Goal: Check status: Check status

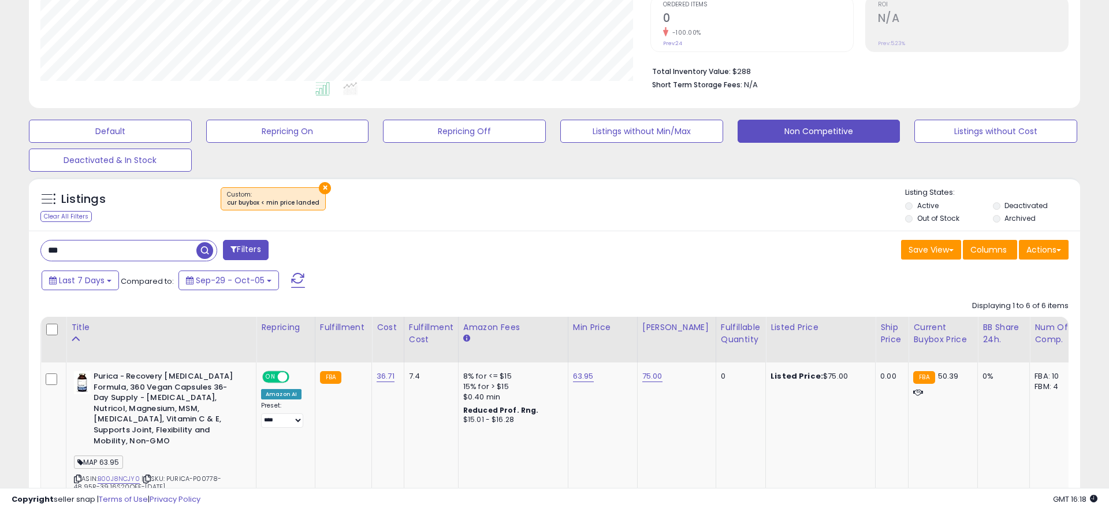
scroll to position [259, 0]
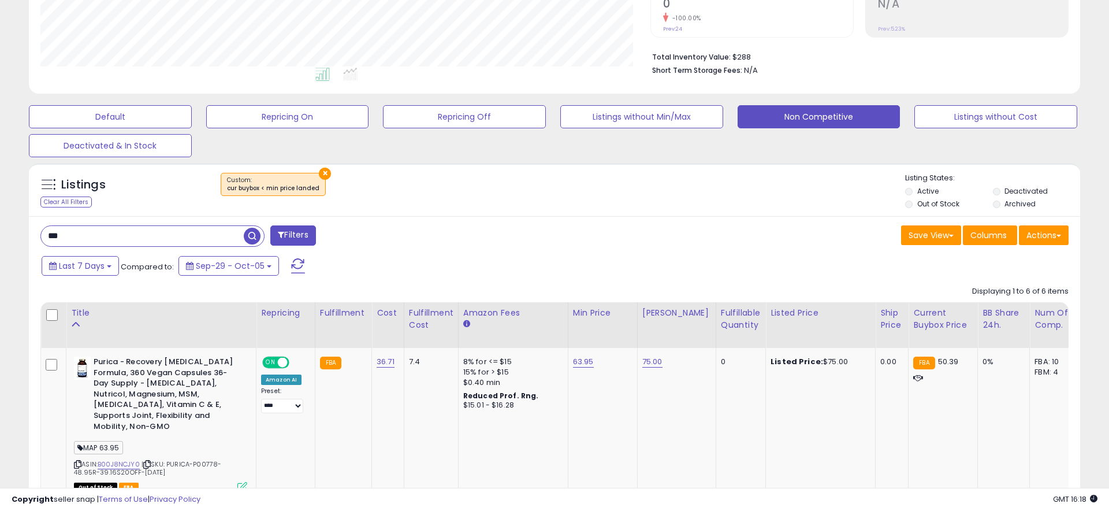
click at [97, 234] on input "***" at bounding box center [142, 236] width 203 height 20
type input "********"
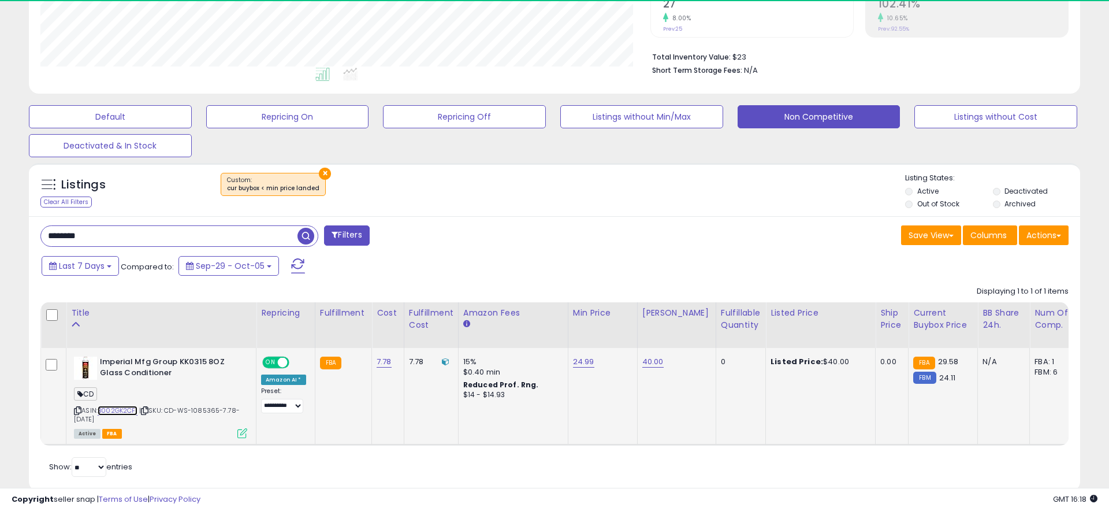
scroll to position [237, 610]
click at [129, 408] on link "B002GK2CFI" at bounding box center [118, 411] width 40 height 10
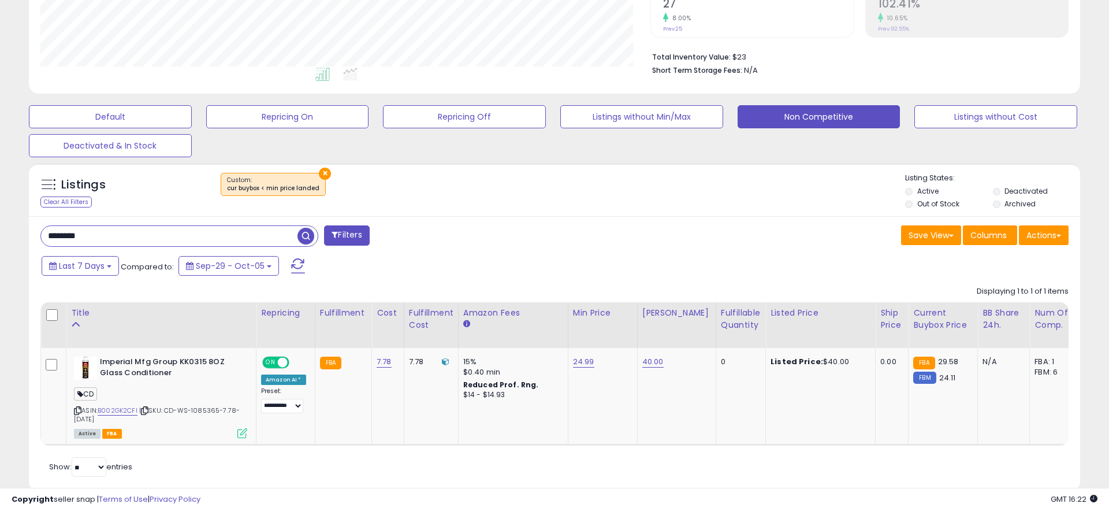
click at [808, 218] on div "******** Filters Save View Save As New View Update Current View" at bounding box center [555, 354] width 1052 height 276
click at [775, 242] on div "Save View Save As New View Update Current View Columns Actions Import Export Vi…" at bounding box center [816, 236] width 523 height 23
drag, startPoint x: 706, startPoint y: 222, endPoint x: 727, endPoint y: 242, distance: 29.0
click at [727, 242] on div "******** Filters Save View Save As New View Update Current View" at bounding box center [555, 354] width 1052 height 276
click at [727, 242] on div "Save View Save As New View Update Current View Columns Actions Import Export Vi…" at bounding box center [816, 236] width 523 height 23
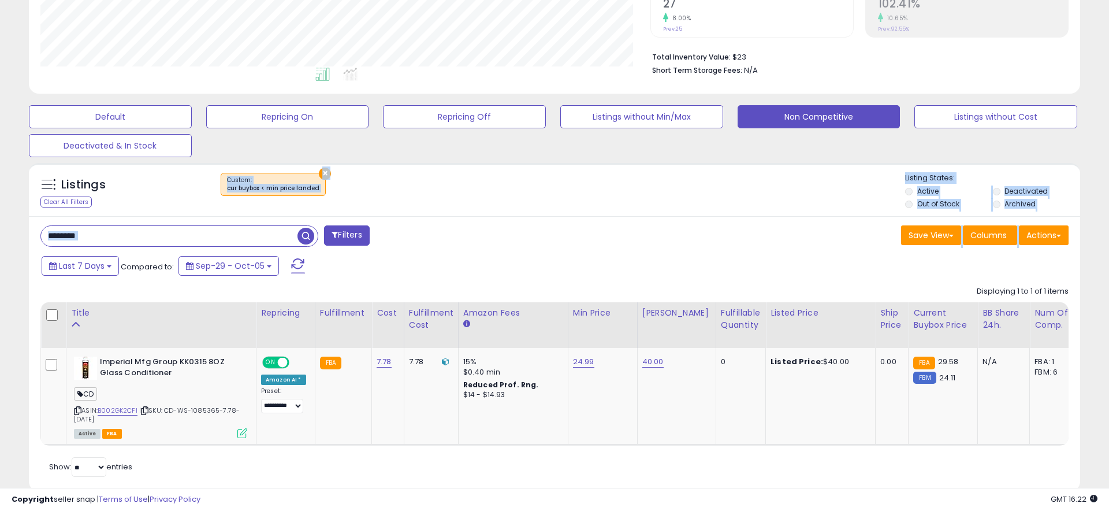
drag, startPoint x: 864, startPoint y: 273, endPoint x: 727, endPoint y: 180, distance: 165.9
click at [727, 180] on div "Listings Clear All Filters ×" at bounding box center [555, 327] width 1052 height 328
click at [726, 180] on div "×" at bounding box center [555, 189] width 699 height 32
drag, startPoint x: 736, startPoint y: 179, endPoint x: 800, endPoint y: 258, distance: 101.1
click at [800, 258] on div "Listings Clear All Filters ×" at bounding box center [555, 327] width 1052 height 328
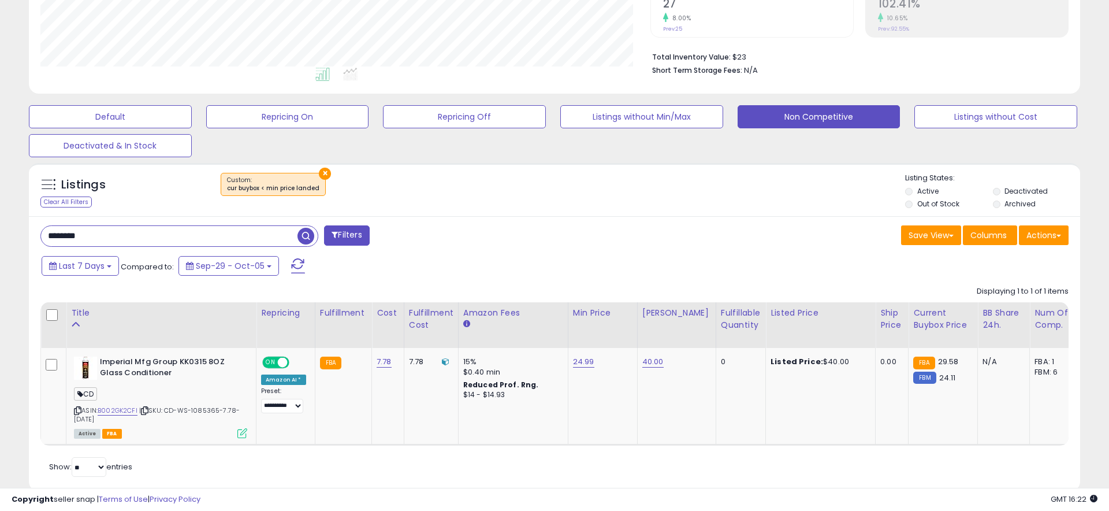
click at [799, 258] on div "Last 7 Days Compared to: Sep-29 - Oct-05" at bounding box center [424, 267] width 771 height 26
drag, startPoint x: 814, startPoint y: 275, endPoint x: 717, endPoint y: 177, distance: 137.7
click at [717, 177] on div "Listings Clear All Filters ×" at bounding box center [555, 327] width 1052 height 328
click at [717, 177] on div "×" at bounding box center [555, 189] width 699 height 32
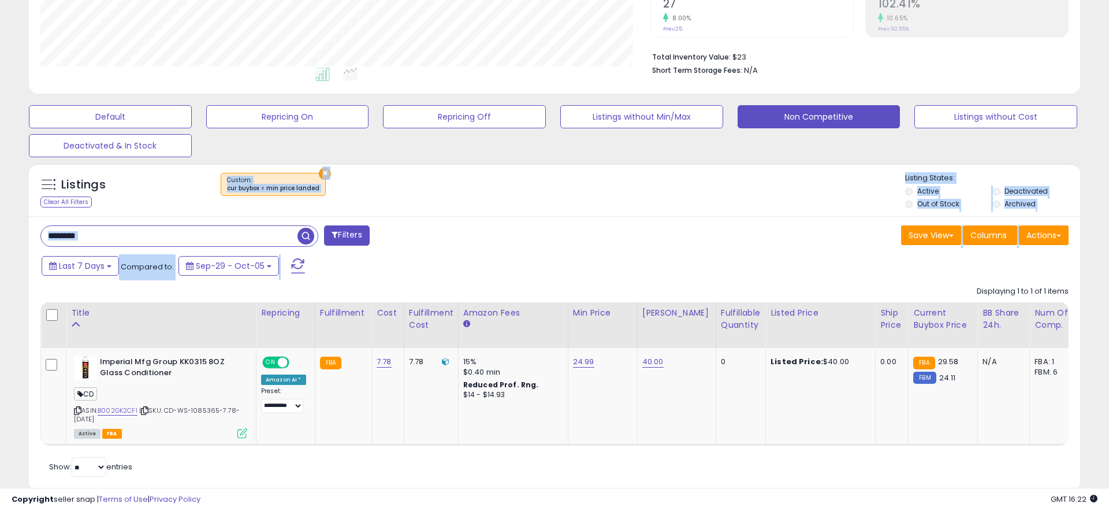
drag, startPoint x: 726, startPoint y: 179, endPoint x: 786, endPoint y: 256, distance: 97.6
click at [786, 256] on div "Listings Clear All Filters ×" at bounding box center [555, 327] width 1052 height 328
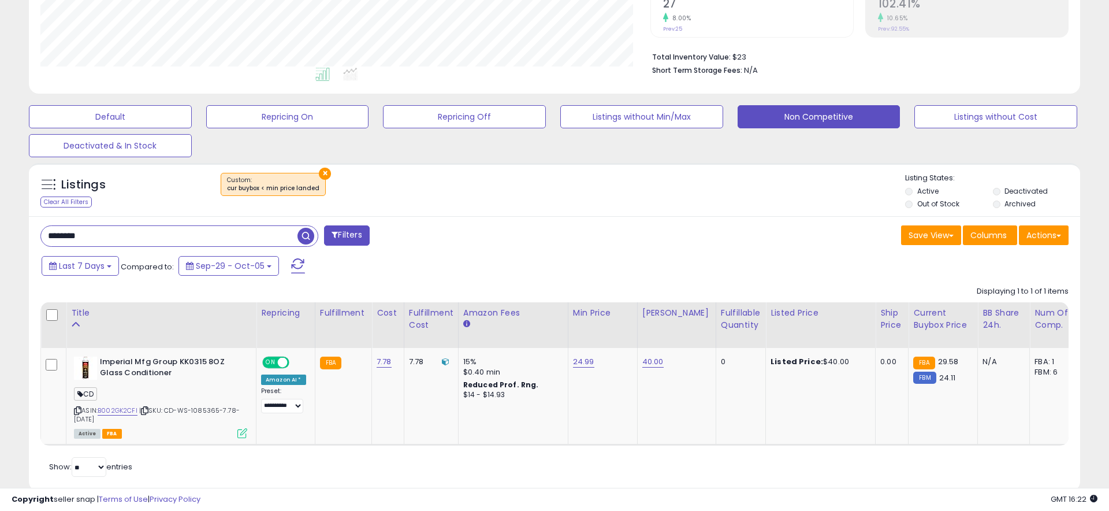
click at [786, 256] on div "Last 7 Days Compared to: Sep-29 - Oct-05" at bounding box center [424, 267] width 771 height 26
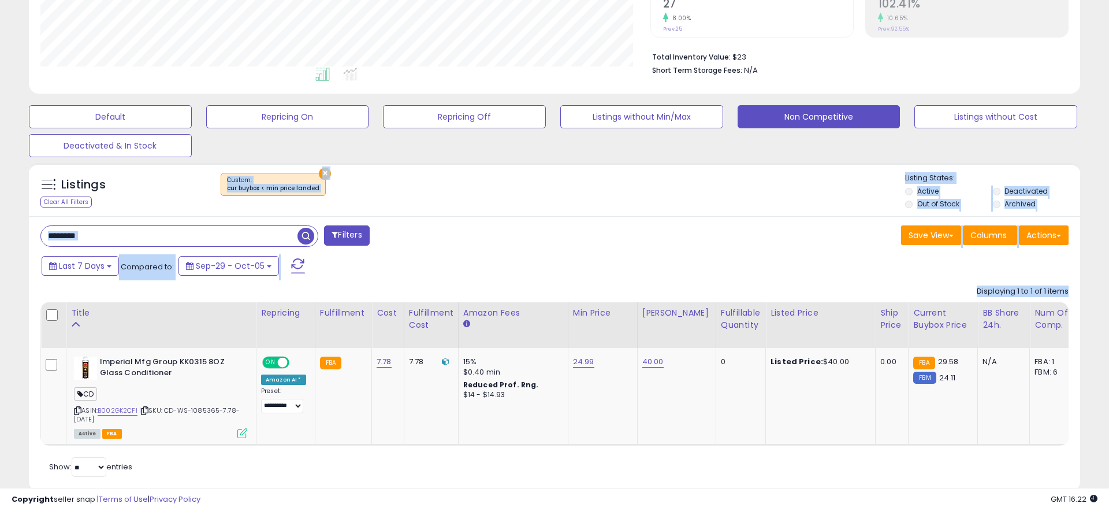
drag, startPoint x: 812, startPoint y: 280, endPoint x: 752, endPoint y: 201, distance: 99.4
click at [752, 202] on div "Listings Clear All Filters ×" at bounding box center [555, 327] width 1052 height 328
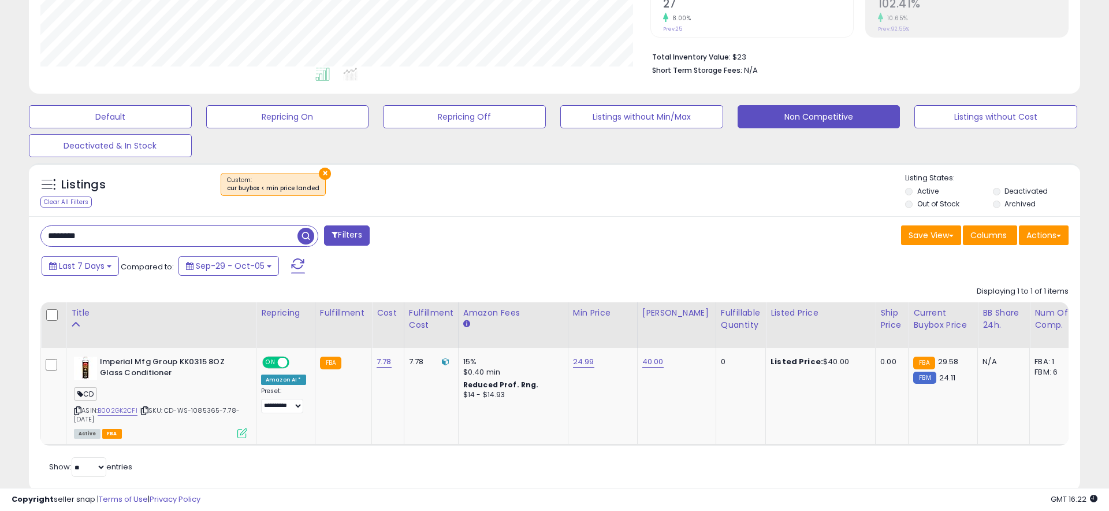
click at [752, 201] on div "×" at bounding box center [555, 189] width 699 height 32
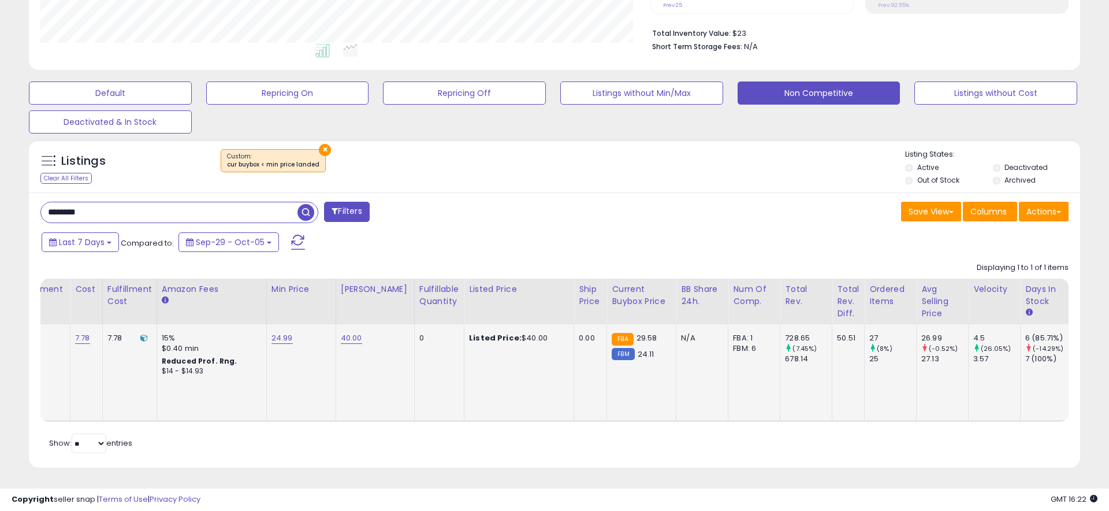
scroll to position [0, 0]
